Goal: Navigation & Orientation: Find specific page/section

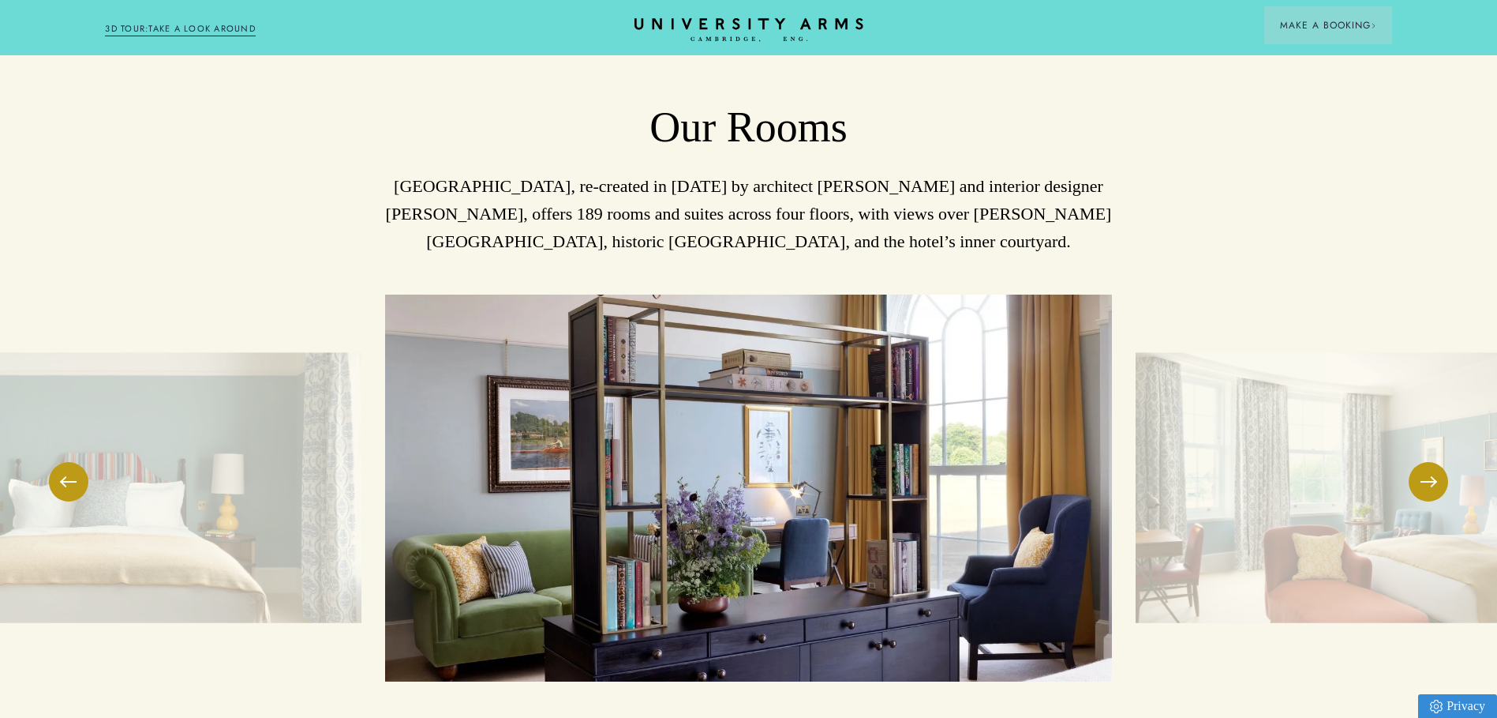
scroll to position [2289, 0]
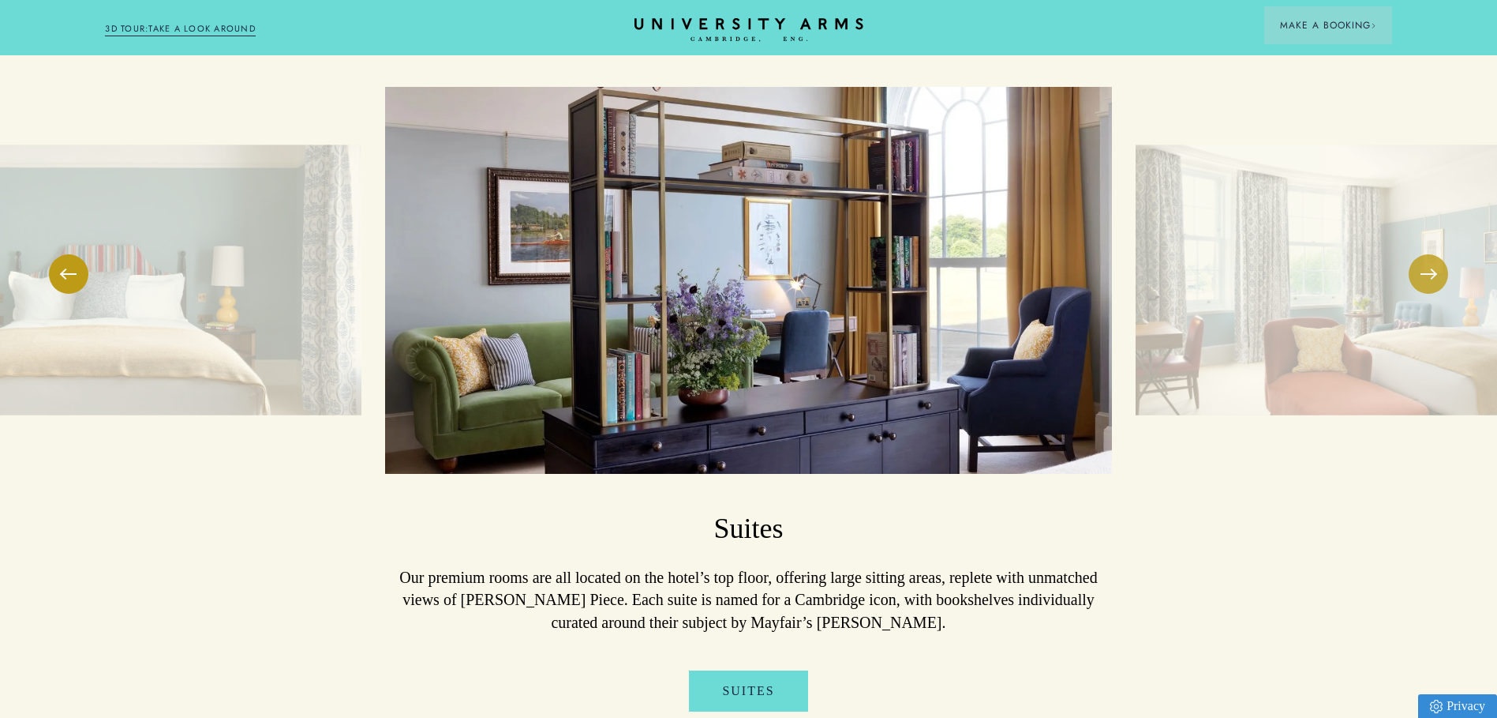
click at [1431, 254] on button at bounding box center [1428, 273] width 39 height 39
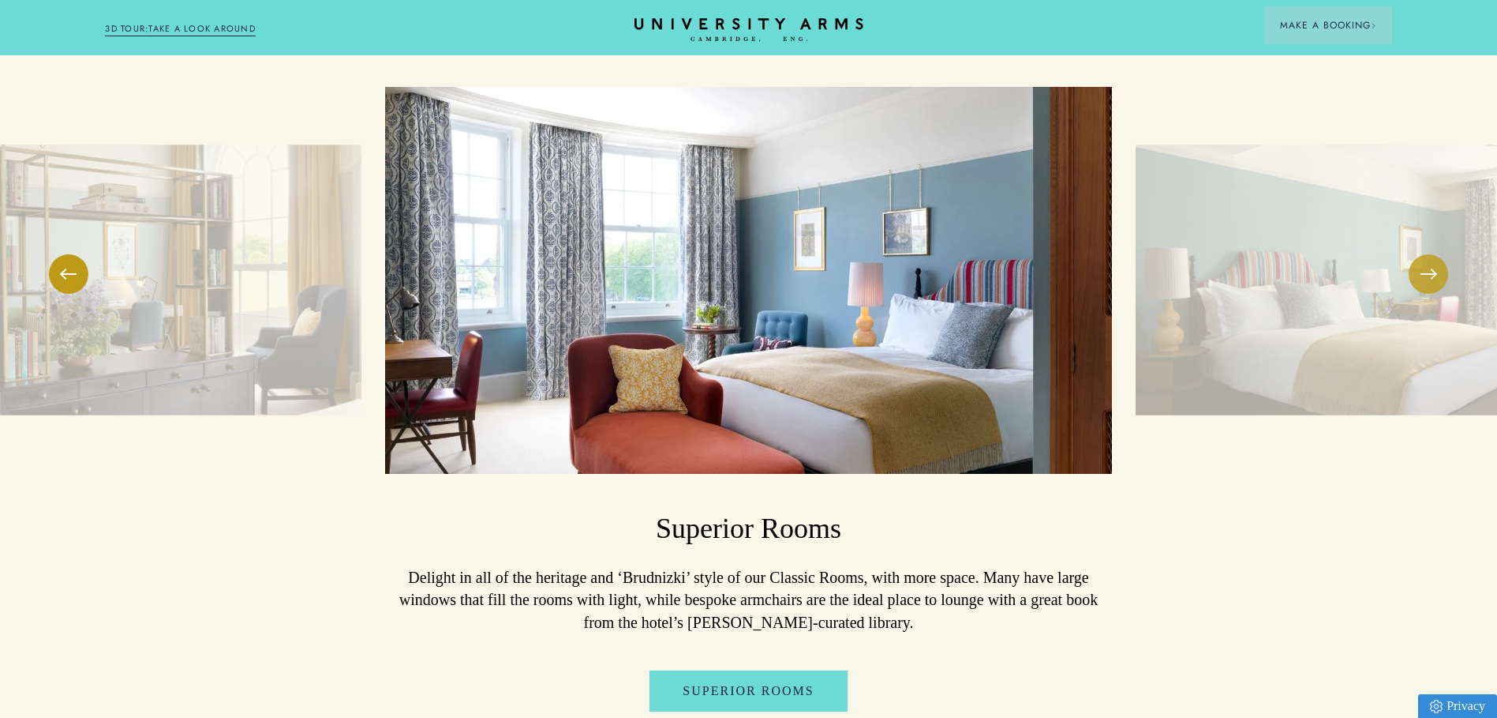
click at [1431, 254] on button at bounding box center [1428, 273] width 39 height 39
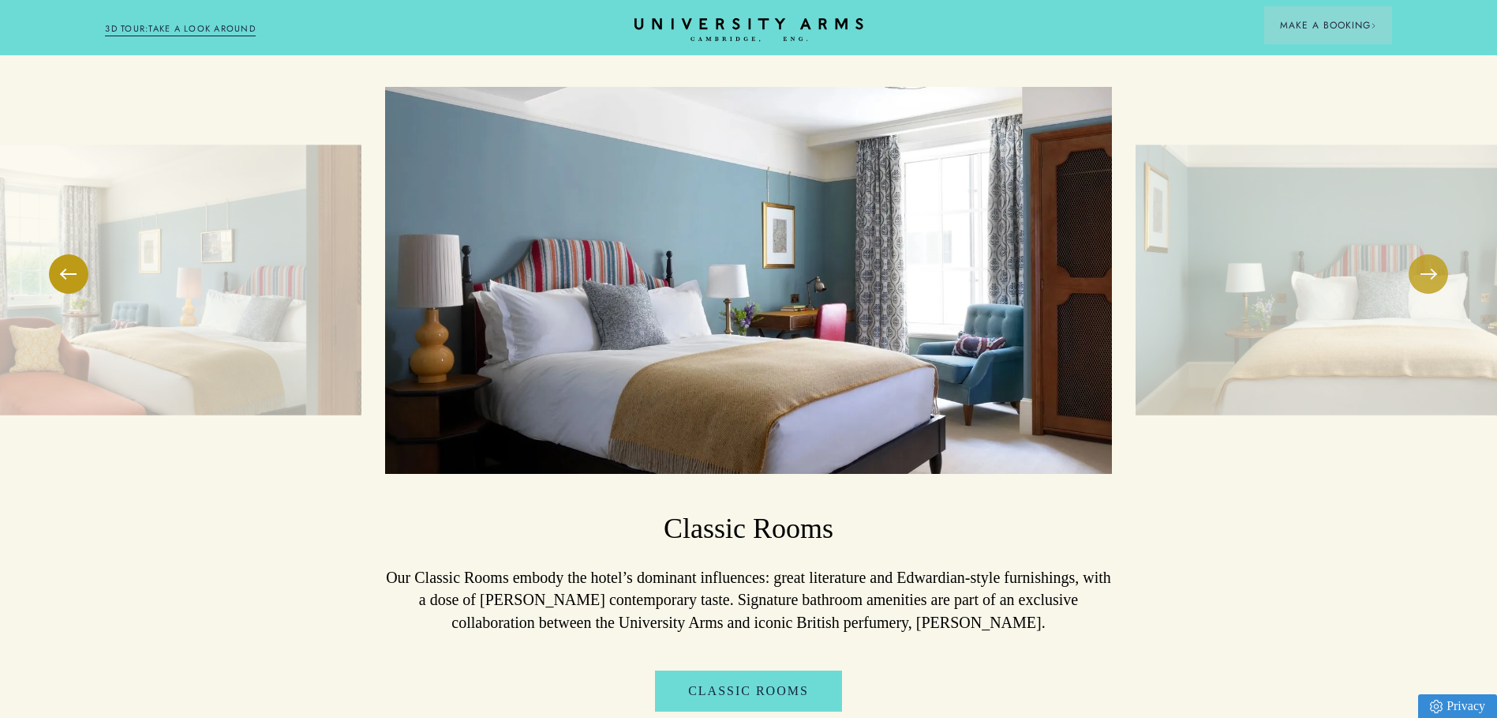
click at [1431, 254] on button at bounding box center [1428, 273] width 39 height 39
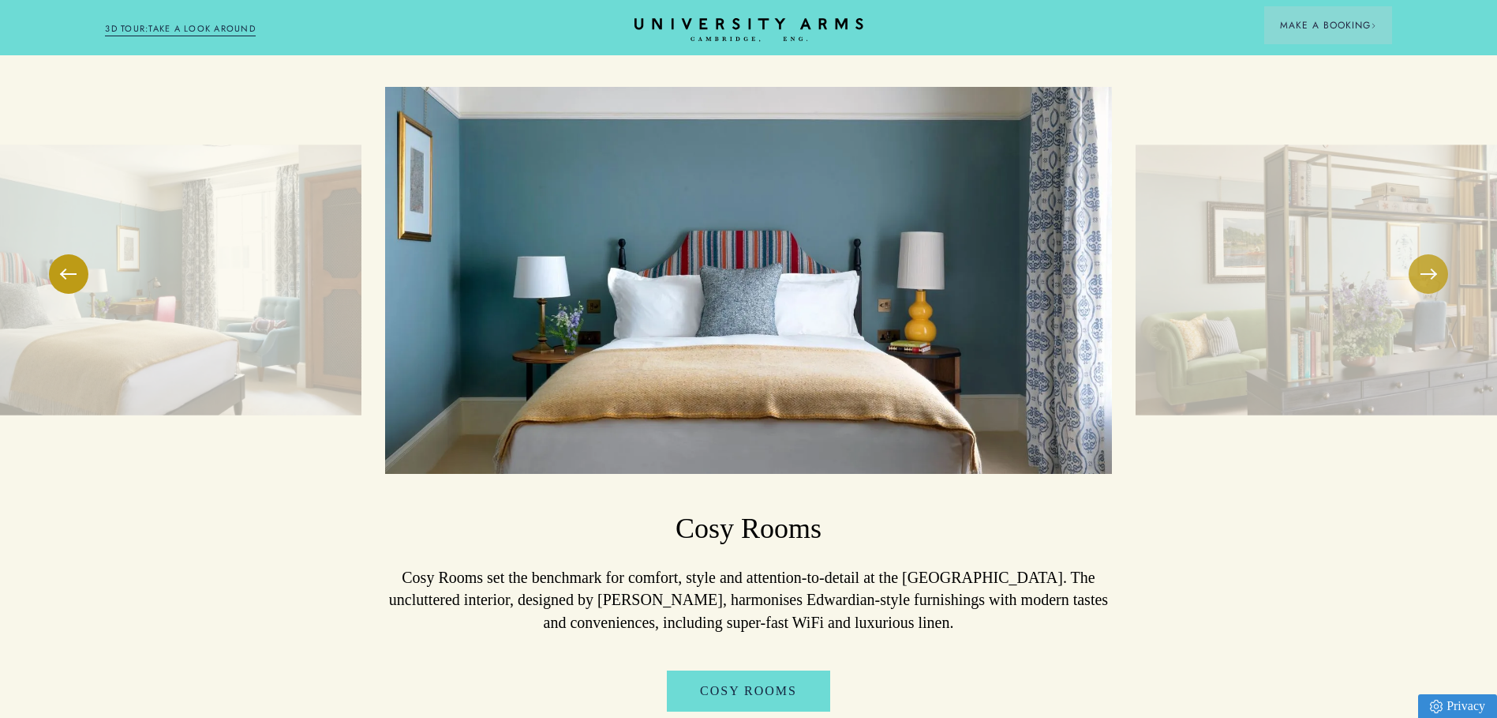
click at [1431, 254] on button at bounding box center [1428, 273] width 39 height 39
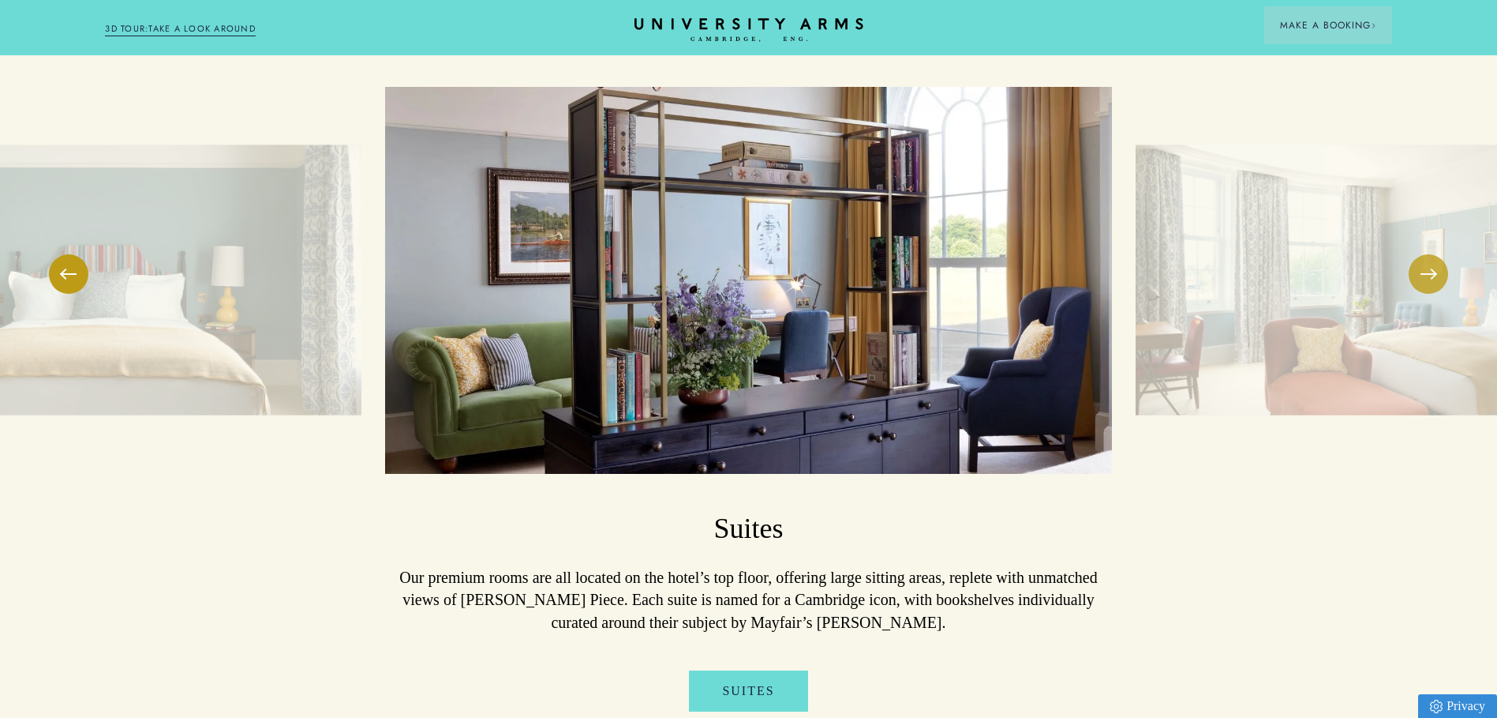
click at [1431, 254] on button at bounding box center [1428, 273] width 39 height 39
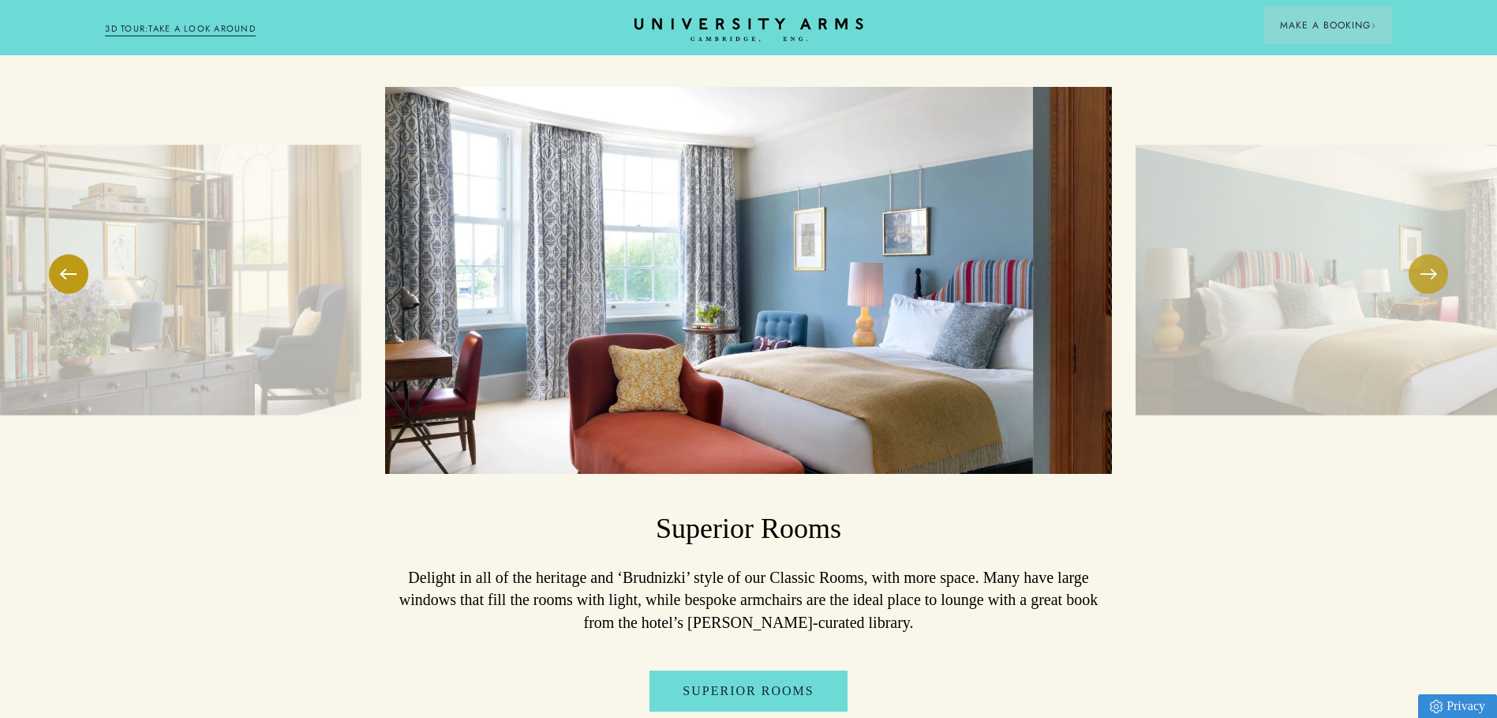
click at [1429, 254] on button at bounding box center [1428, 273] width 39 height 39
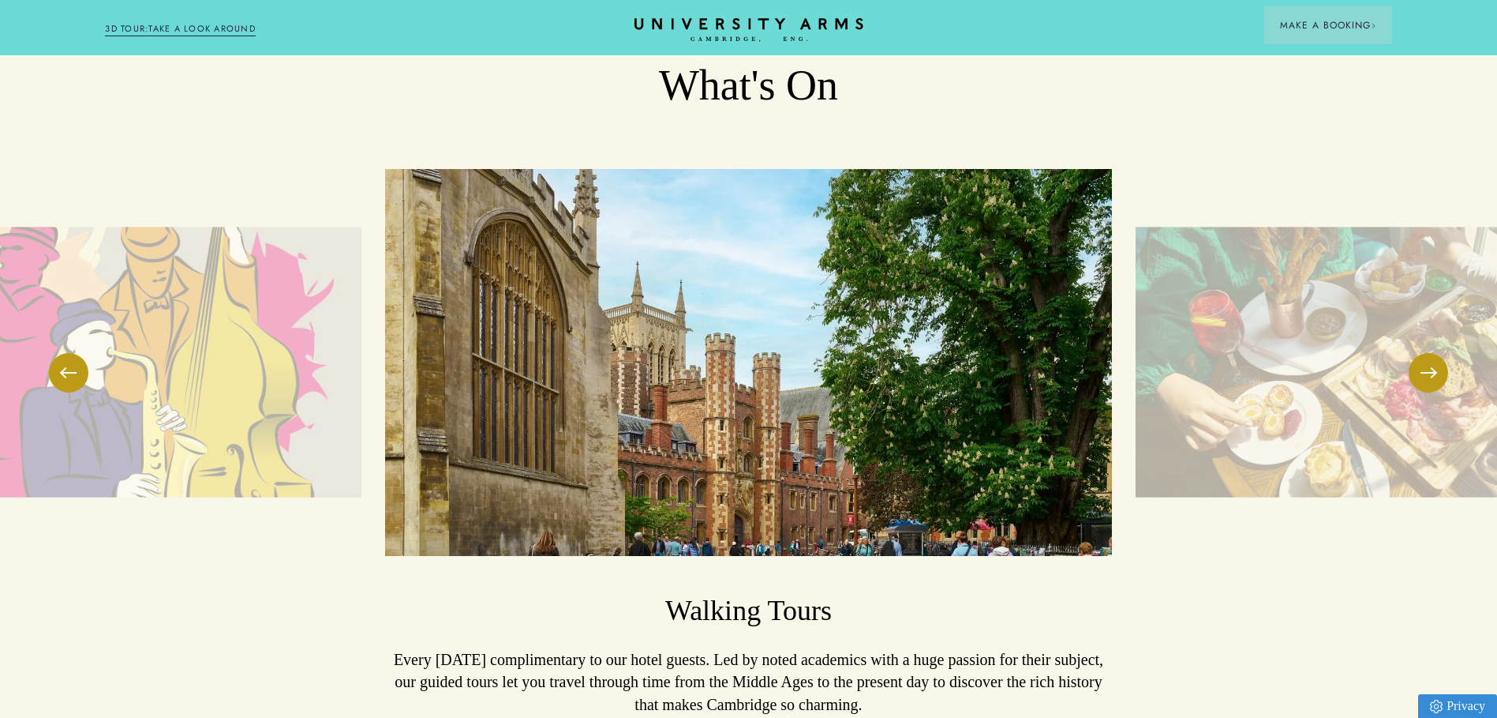
scroll to position [3789, 0]
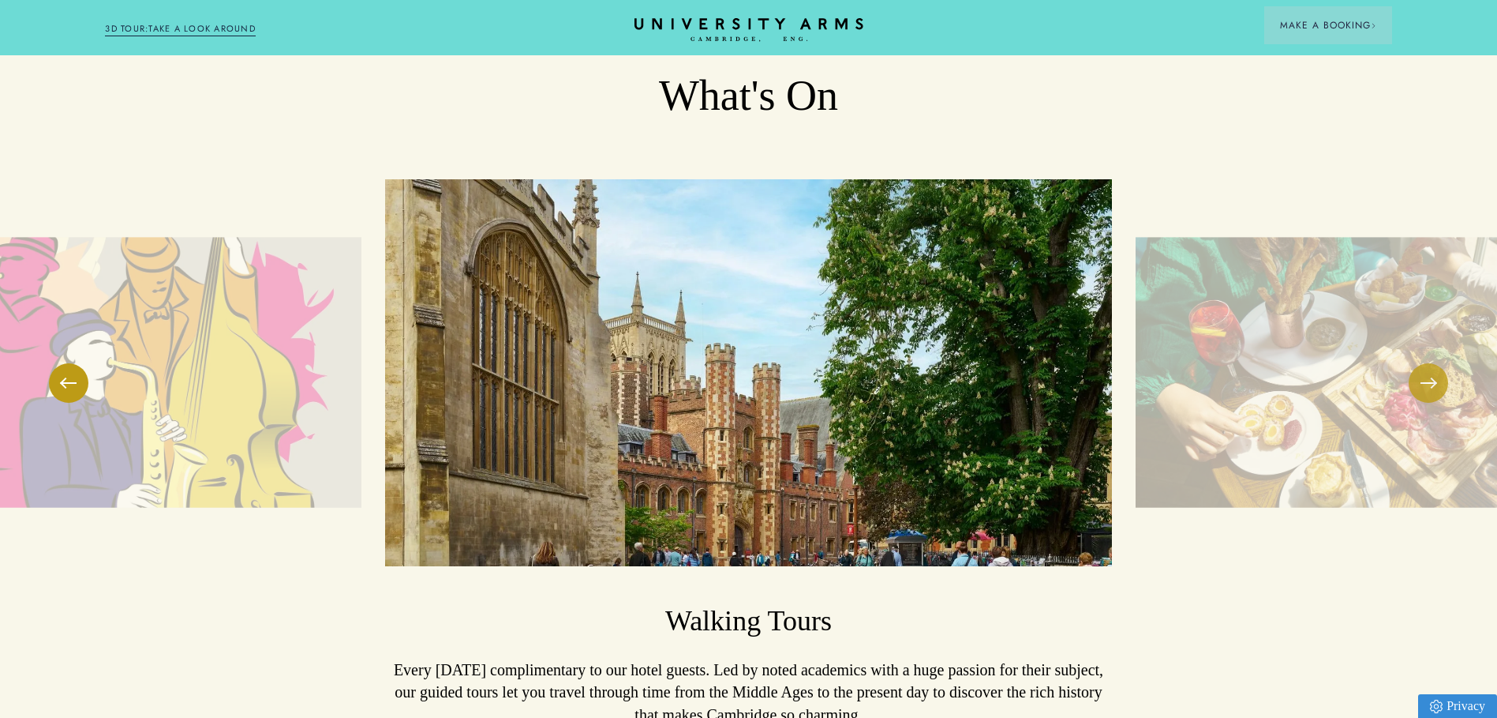
click at [1434, 363] on button at bounding box center [1428, 382] width 39 height 39
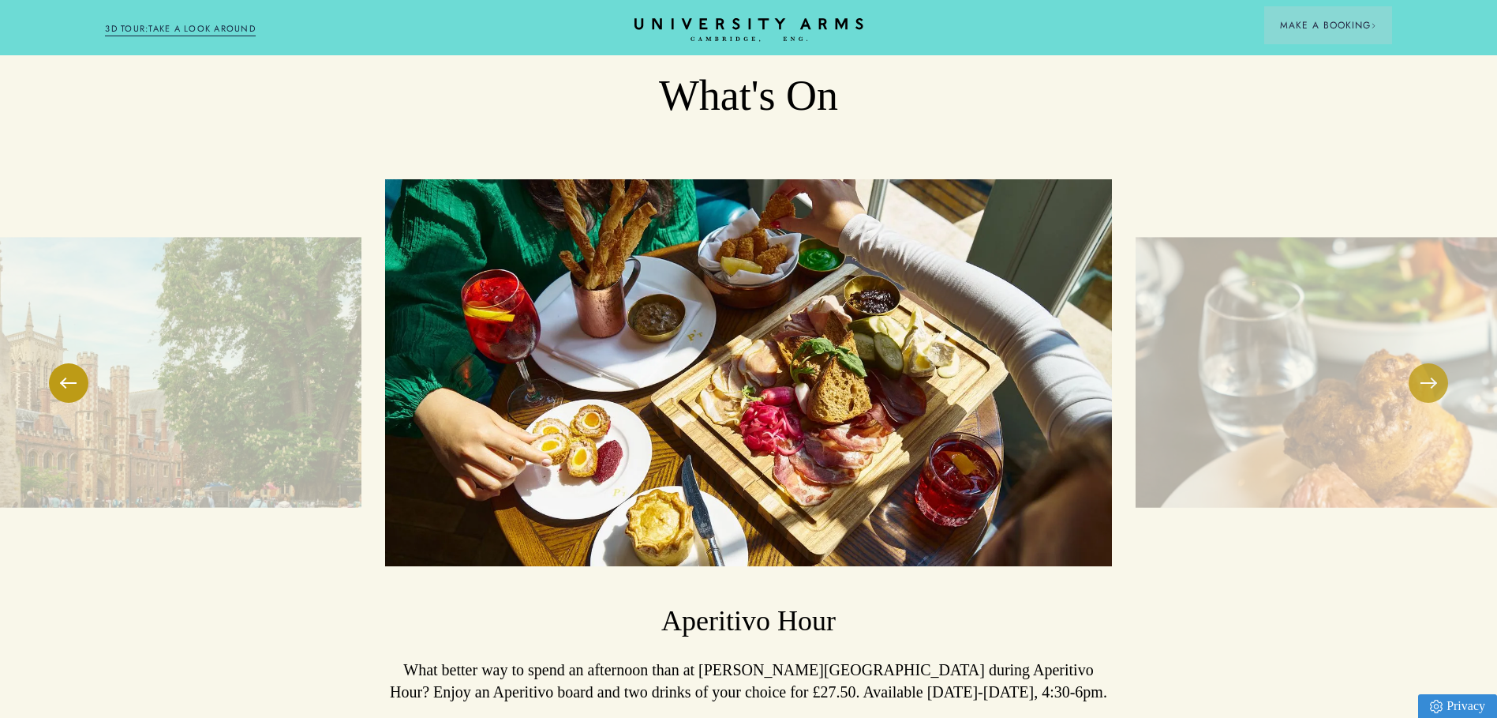
click at [1434, 363] on button at bounding box center [1428, 382] width 39 height 39
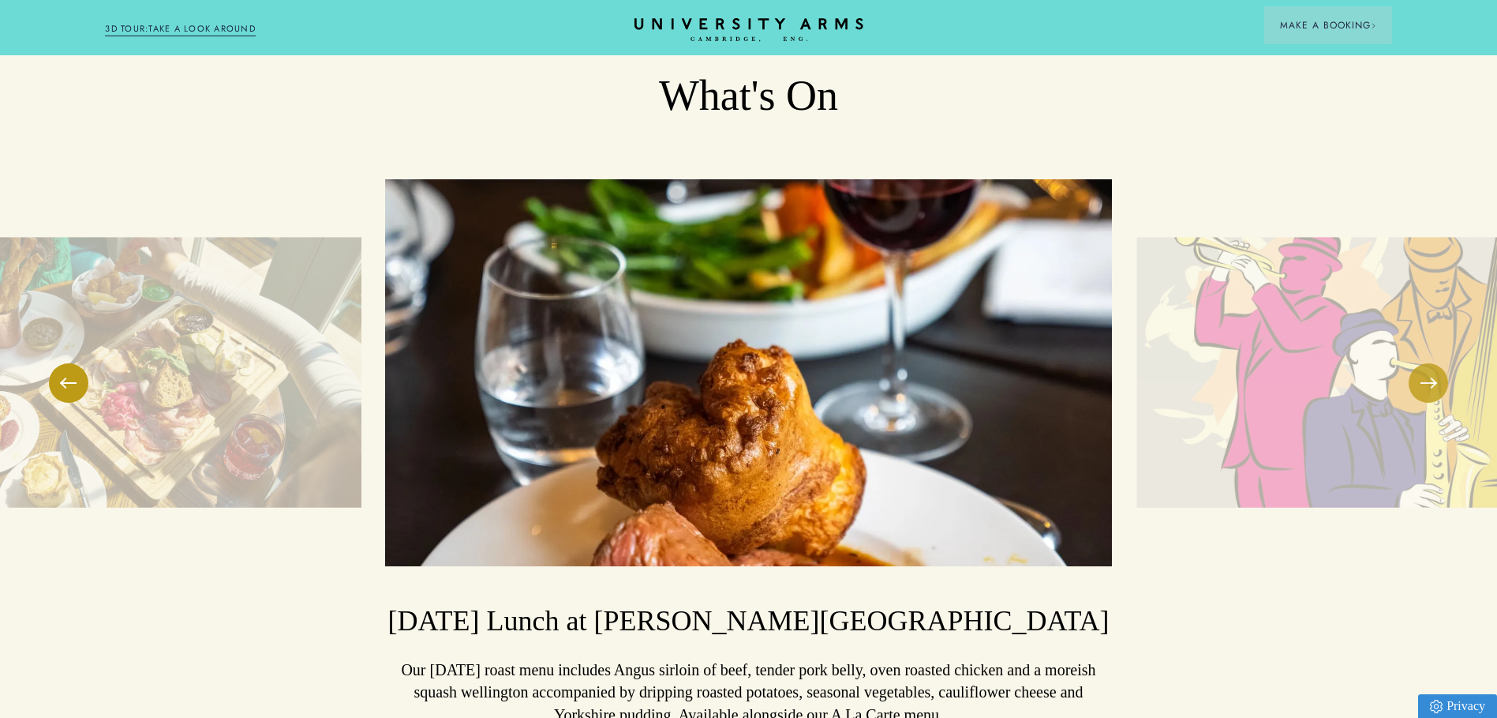
click at [1434, 363] on button at bounding box center [1428, 382] width 39 height 39
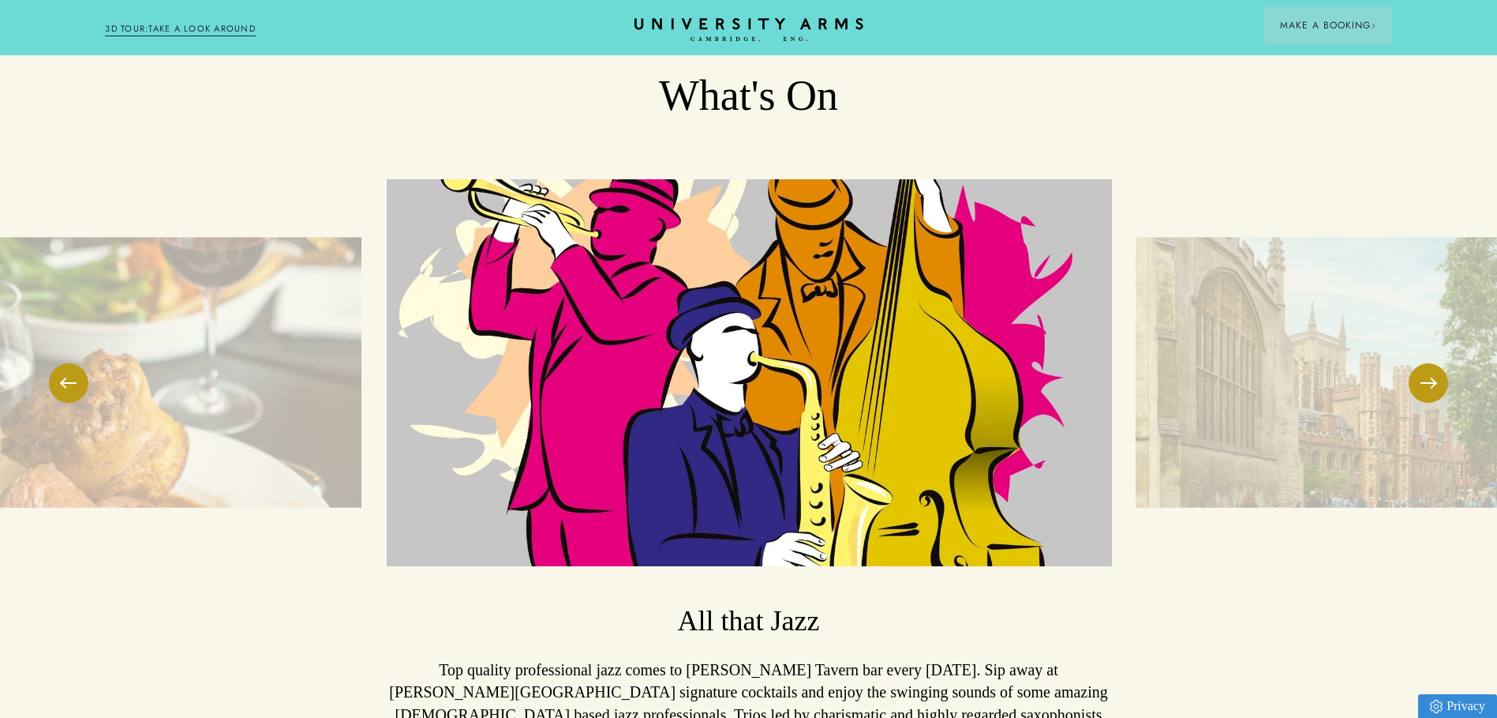
scroll to position [3947, 0]
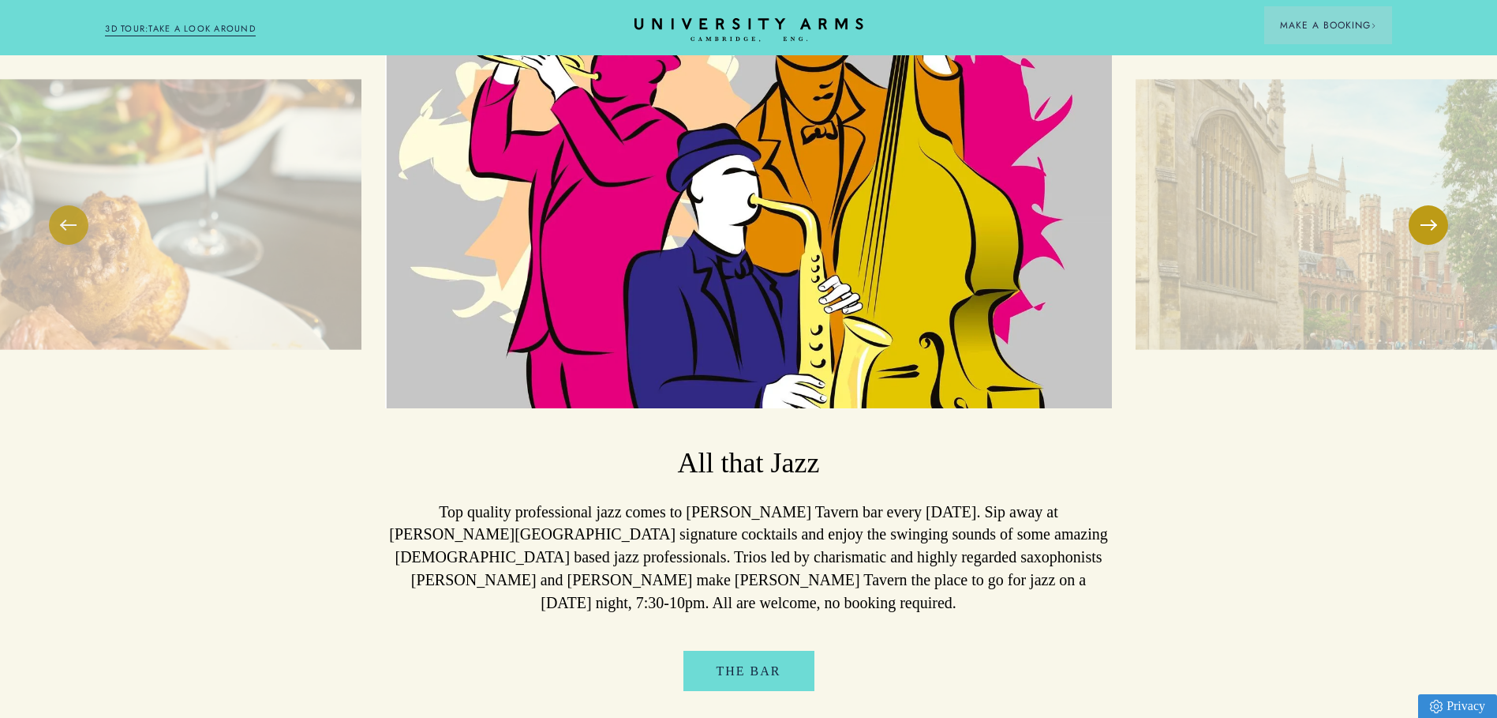
click at [56, 208] on button at bounding box center [68, 224] width 39 height 39
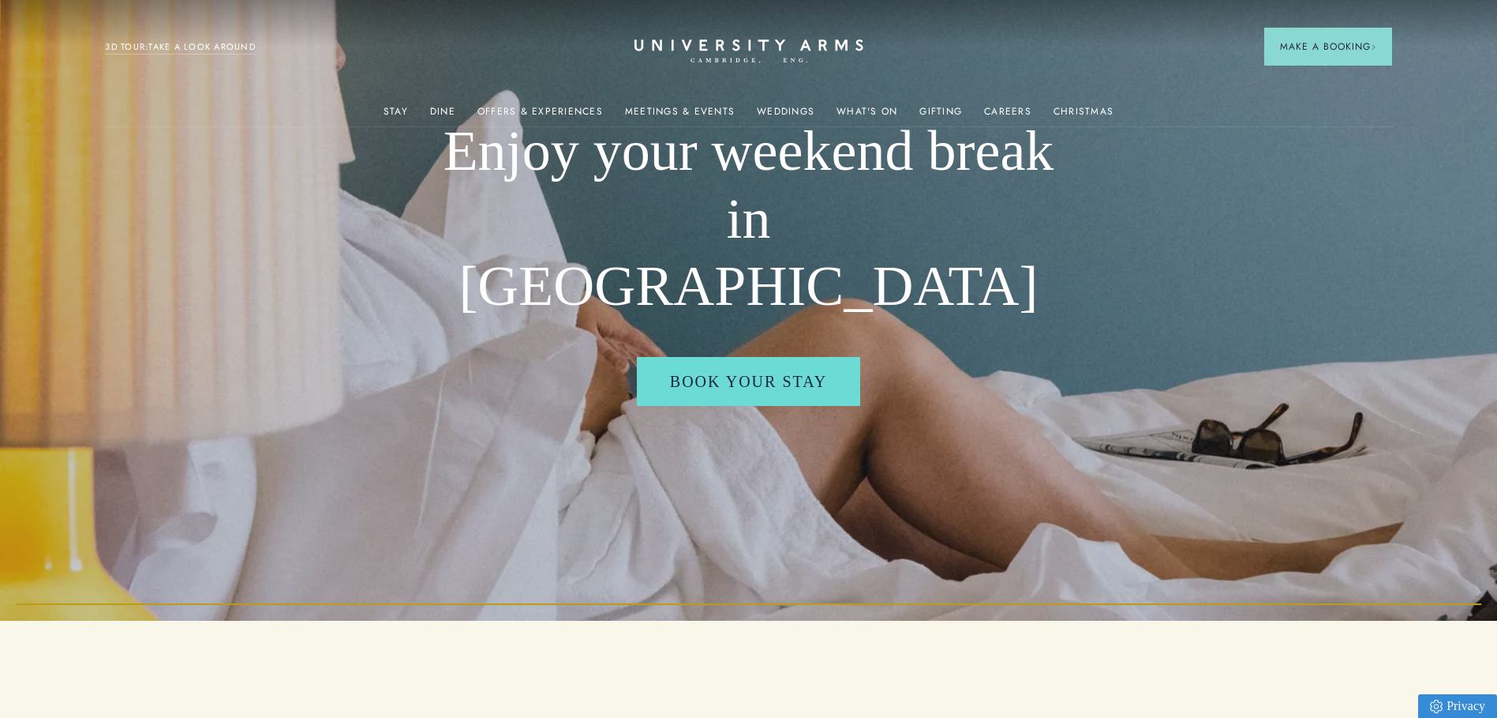
scroll to position [0, 0]
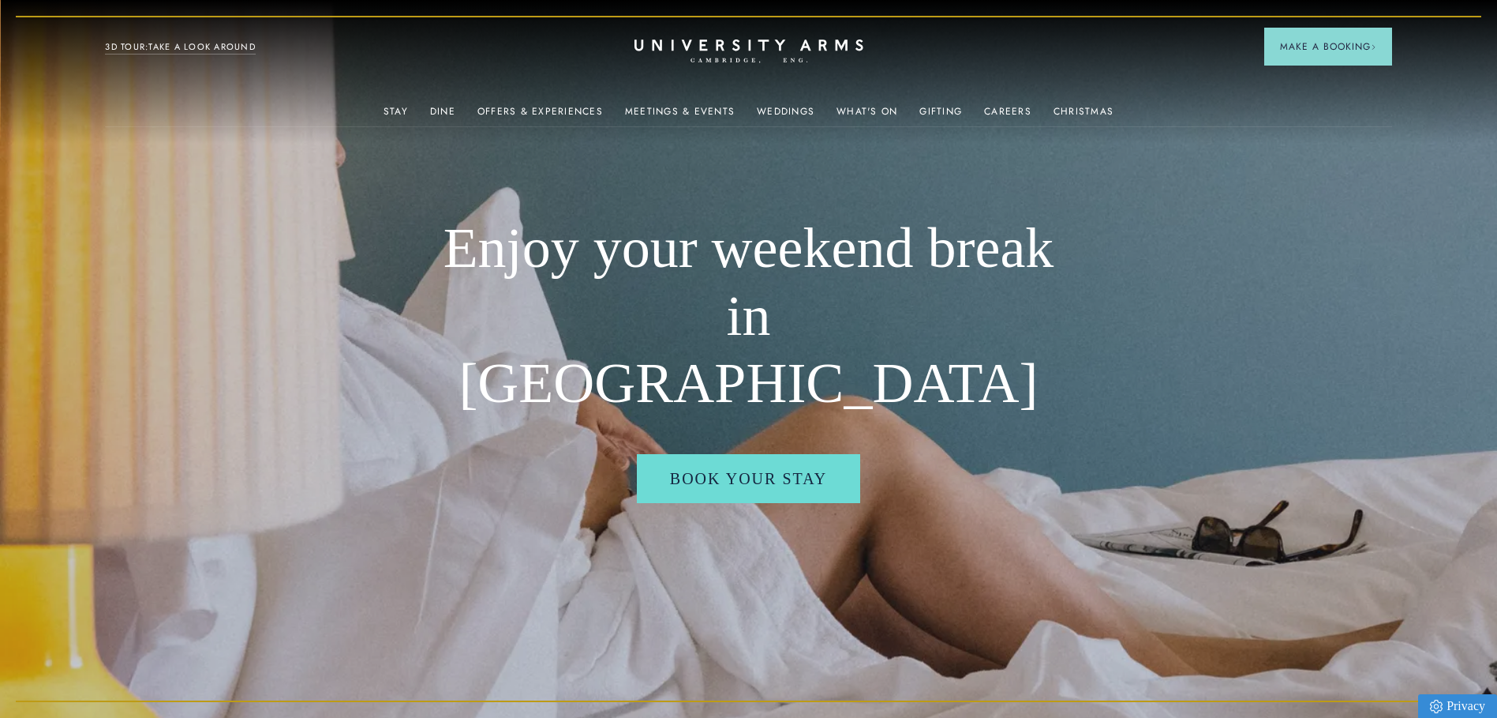
click at [996, 102] on div "Careers" at bounding box center [1007, 111] width 47 height 32
click at [1012, 106] on link "Careers" at bounding box center [1007, 116] width 47 height 21
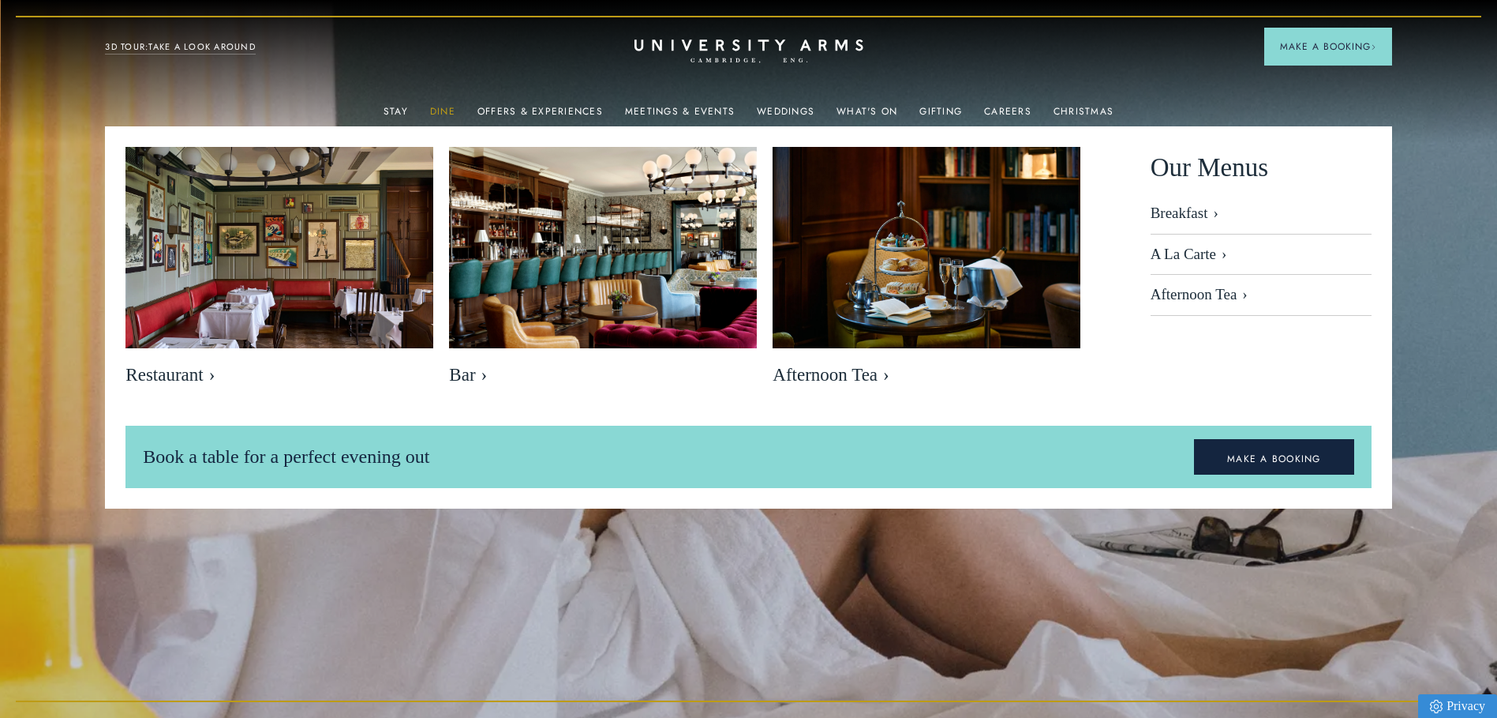
click at [452, 112] on link "Dine" at bounding box center [442, 116] width 25 height 21
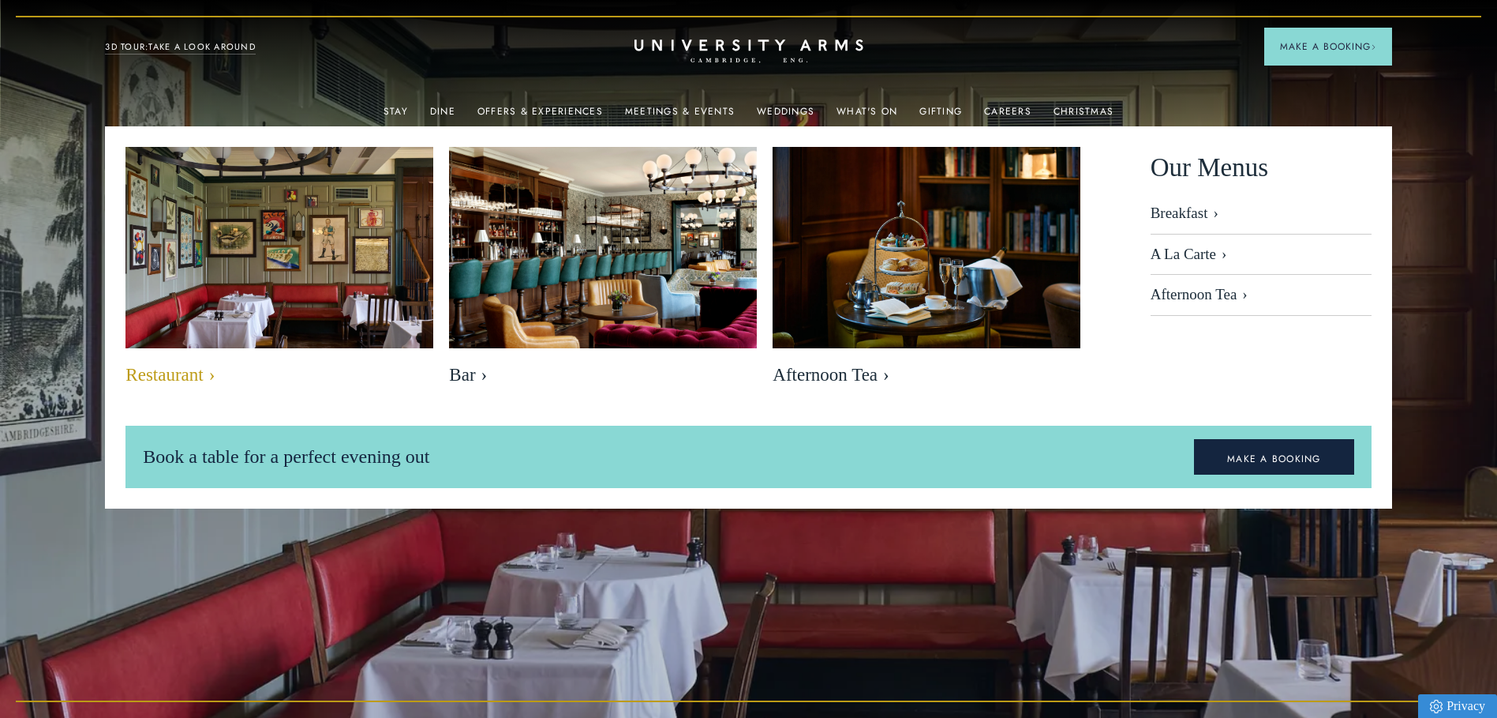
click at [199, 373] on span "Restaurant" at bounding box center [280, 375] width 308 height 22
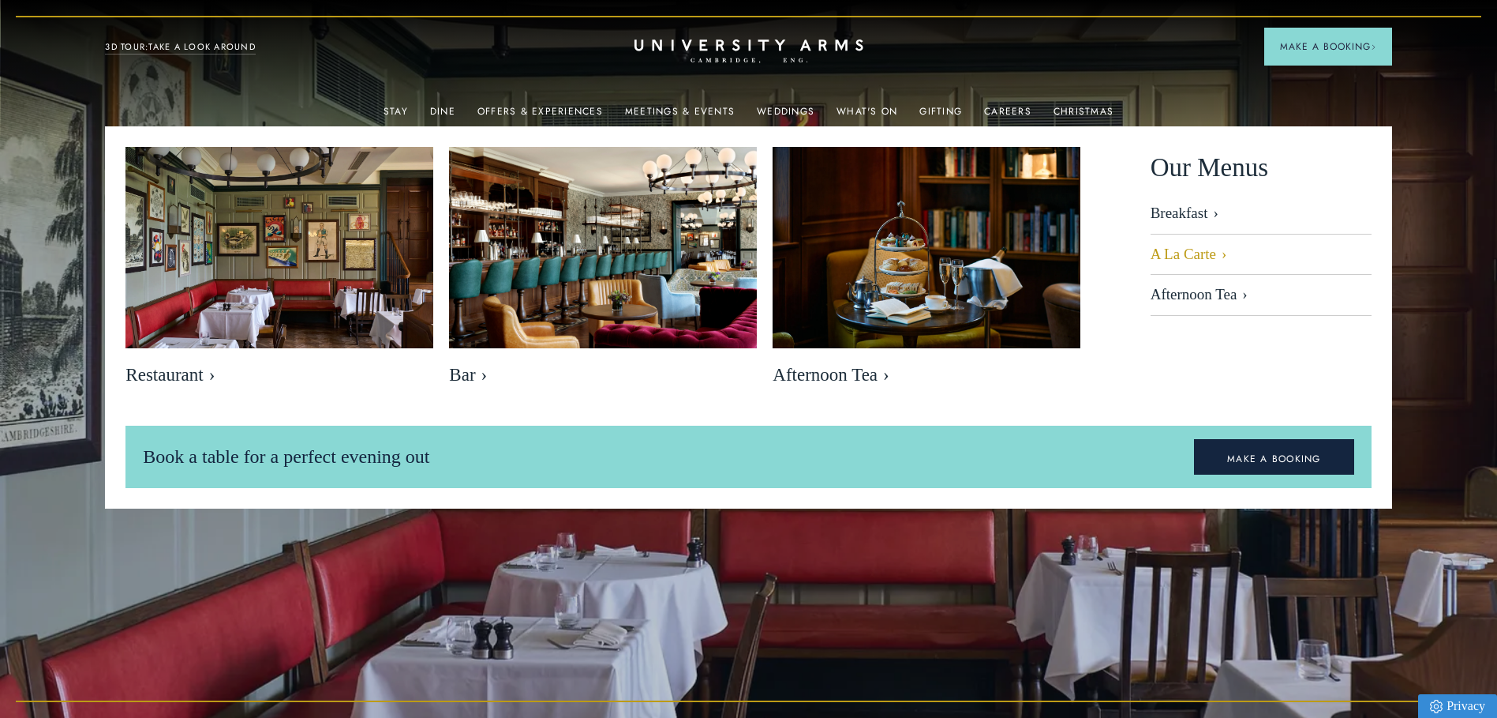
click at [1183, 256] on link "A La Carte" at bounding box center [1261, 254] width 221 height 41
